Goal: Find specific page/section: Find specific page/section

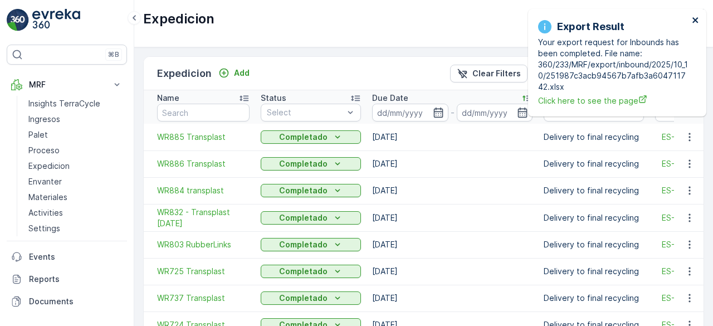
click at [695, 19] on icon "close" at bounding box center [695, 20] width 6 height 6
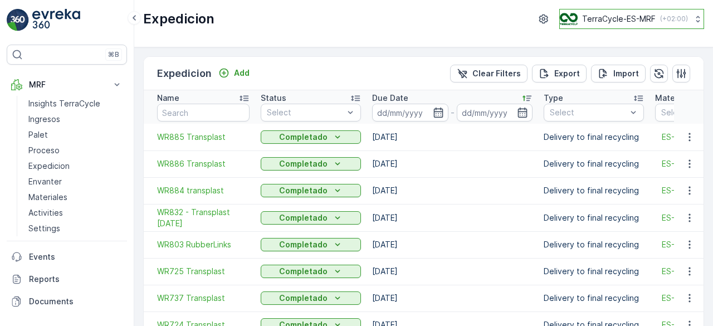
click at [624, 13] on p "TerraCycle-ES-MRF" at bounding box center [618, 18] width 73 height 11
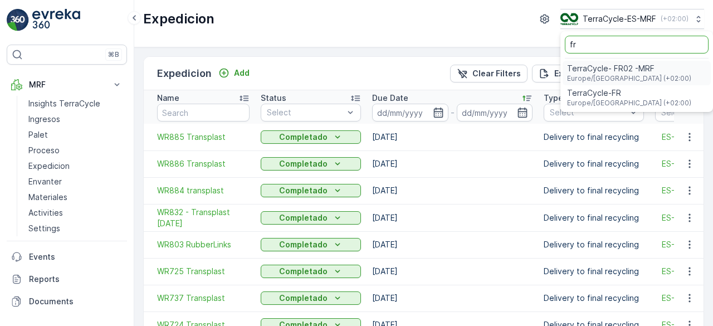
type input "fr"
click at [608, 68] on span "TerraCycle- FR02 -MRF" at bounding box center [629, 68] width 124 height 11
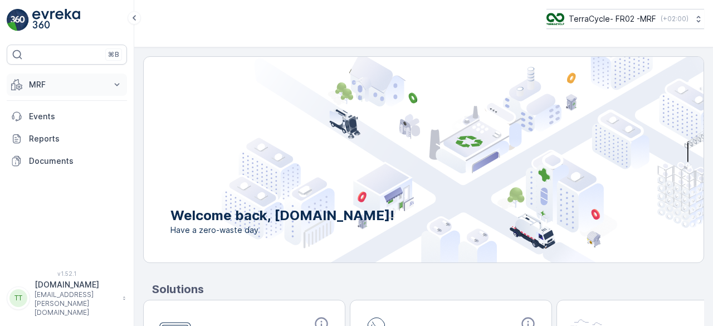
click at [57, 88] on p "MRF" at bounding box center [67, 84] width 76 height 11
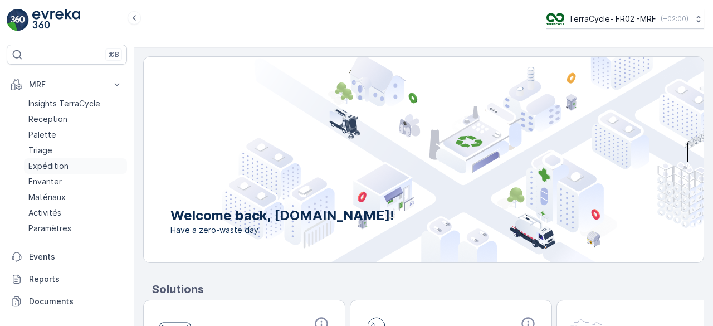
click at [57, 163] on p "Expédition" at bounding box center [48, 165] width 40 height 11
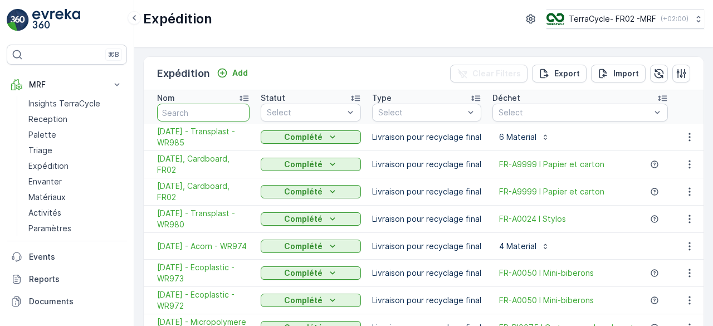
click at [203, 106] on input "text" at bounding box center [203, 113] width 92 height 18
click at [175, 223] on span "[DATE] - Transplast - WR980" at bounding box center [203, 219] width 92 height 22
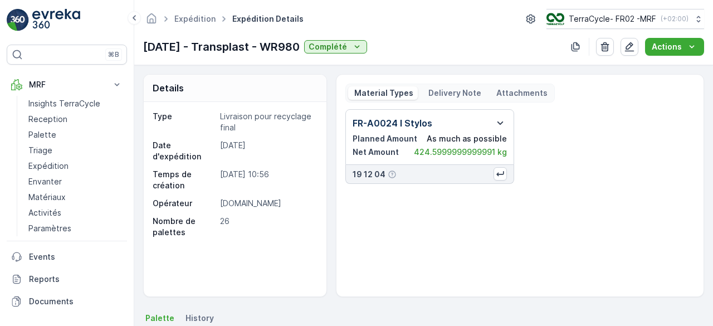
click at [499, 121] on icon "button" at bounding box center [500, 122] width 6 height 3
